Goal: Transaction & Acquisition: Obtain resource

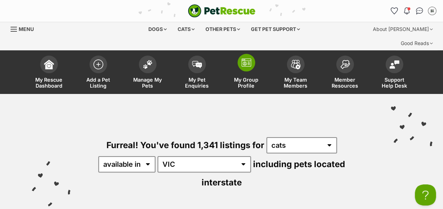
drag, startPoint x: 0, startPoint y: 0, endPoint x: 245, endPoint y: 48, distance: 249.9
click at [245, 58] on img at bounding box center [246, 62] width 10 height 8
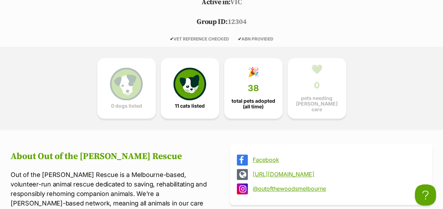
scroll to position [352, 0]
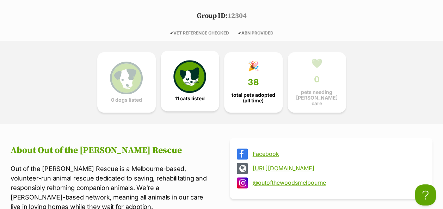
click at [192, 62] on img at bounding box center [189, 76] width 32 height 32
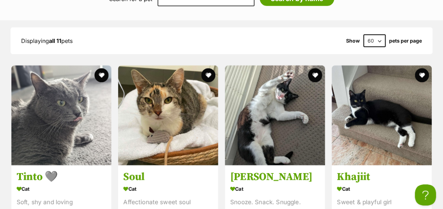
scroll to position [1001, 0]
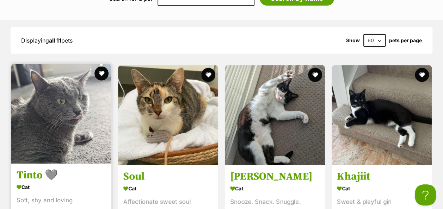
click at [77, 82] on img at bounding box center [61, 114] width 100 height 100
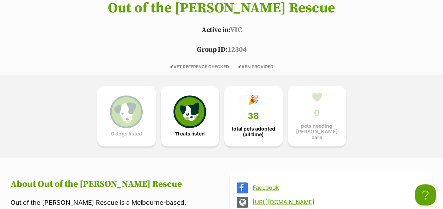
scroll to position [314, 0]
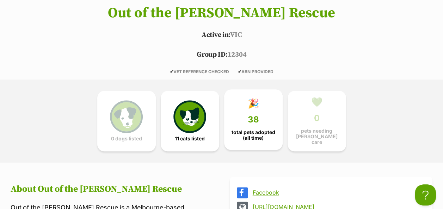
click at [254, 98] on div "🎉" at bounding box center [253, 103] width 11 height 11
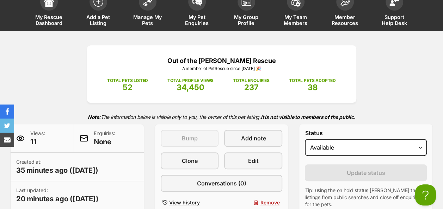
scroll to position [35, 0]
